Goal: Browse casually

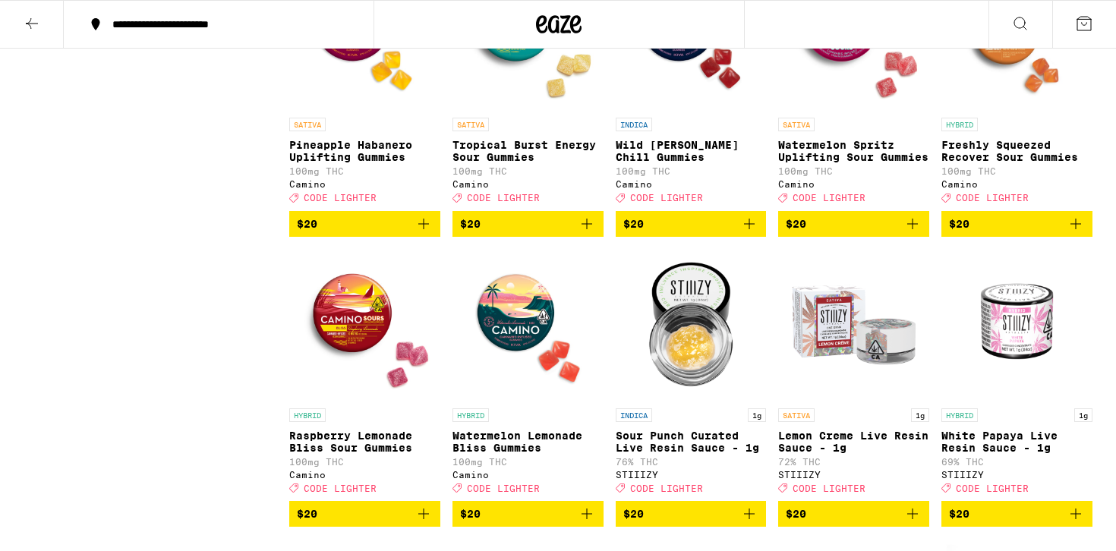
scroll to position [2875, 0]
